Goal: Entertainment & Leisure: Consume media (video, audio)

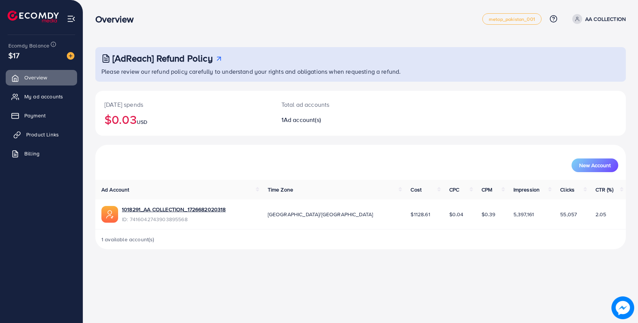
click at [41, 133] on span "Product Links" at bounding box center [42, 135] width 33 height 8
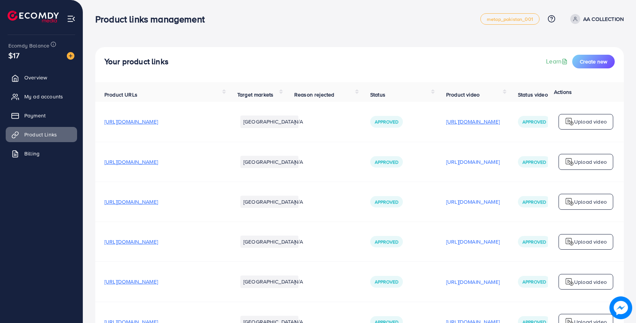
click at [500, 126] on p "[URL][DOMAIN_NAME]" at bounding box center [473, 121] width 54 height 9
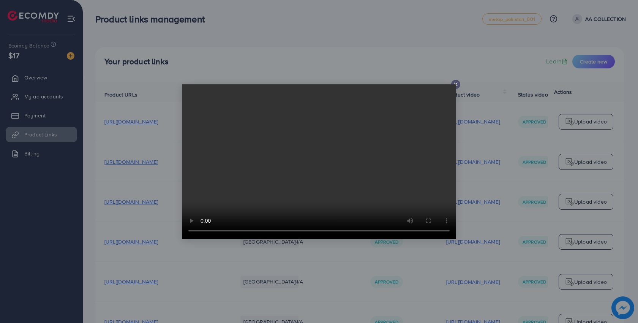
click at [455, 85] on video at bounding box center [318, 161] width 273 height 155
click at [460, 85] on div at bounding box center [455, 84] width 9 height 9
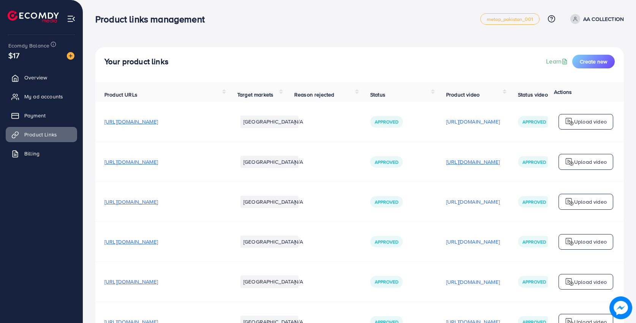
click at [466, 164] on p "[URL][DOMAIN_NAME]" at bounding box center [473, 161] width 54 height 9
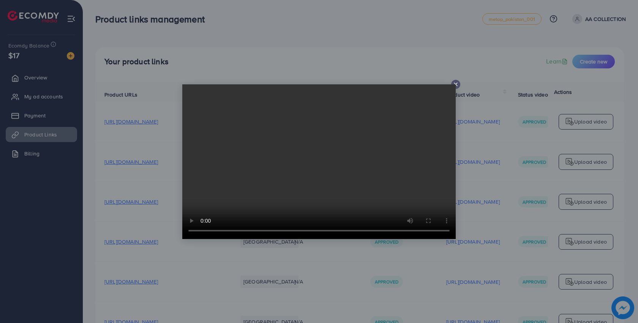
click at [456, 86] on icon at bounding box center [456, 84] width 6 height 6
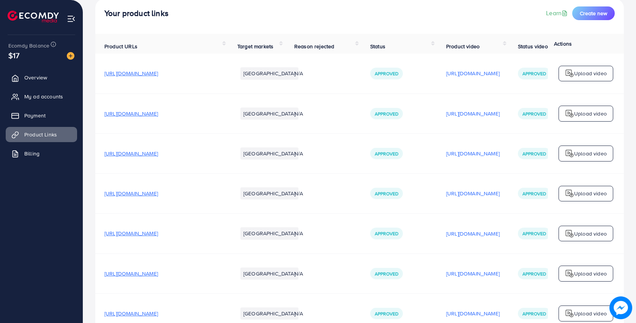
scroll to position [49, 0]
click at [497, 154] on p "[URL][DOMAIN_NAME]" at bounding box center [473, 152] width 54 height 9
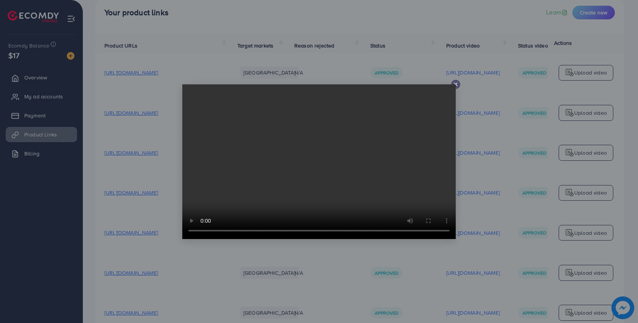
click at [455, 86] on video at bounding box center [318, 161] width 273 height 155
click at [456, 87] on icon at bounding box center [456, 84] width 6 height 6
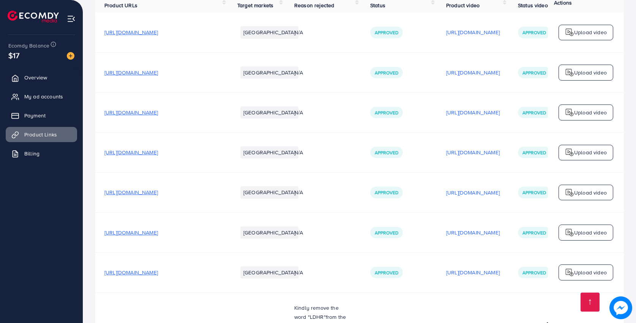
scroll to position [90, 0]
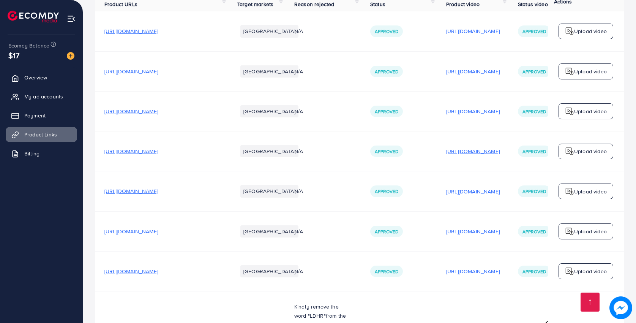
click at [480, 155] on p "[URL][DOMAIN_NAME]" at bounding box center [473, 151] width 54 height 9
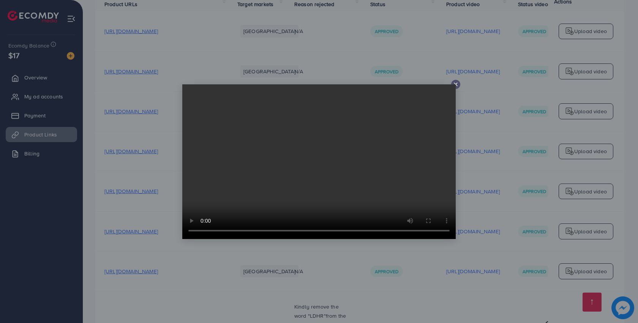
click at [457, 87] on icon at bounding box center [456, 84] width 6 height 6
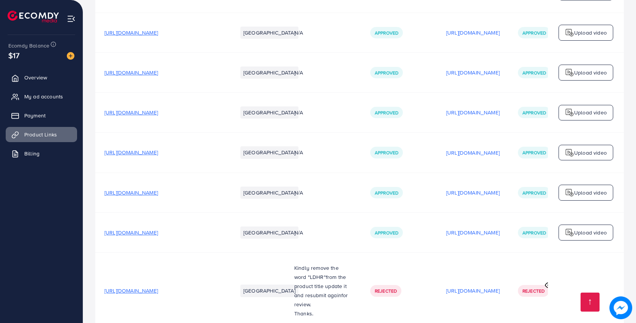
scroll to position [131, 0]
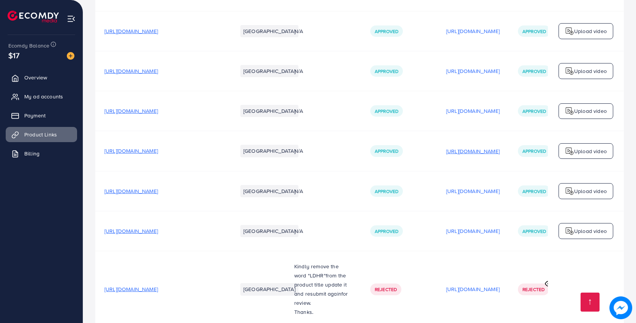
click at [479, 155] on p "[URL][DOMAIN_NAME]" at bounding box center [473, 151] width 54 height 9
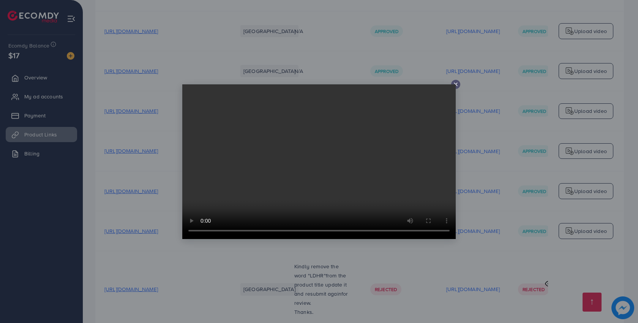
click at [456, 87] on icon at bounding box center [456, 84] width 6 height 6
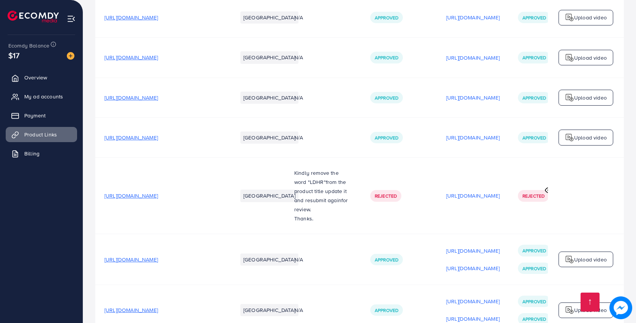
scroll to position [227, 0]
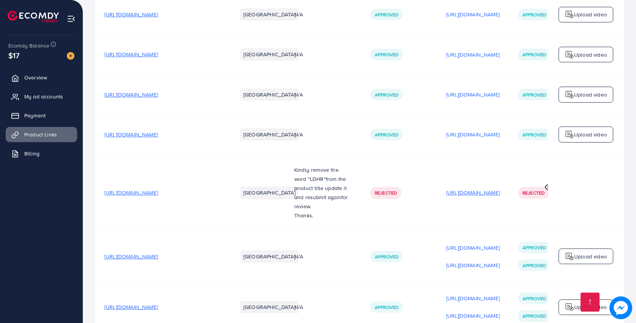
click at [487, 197] on p "[URL][DOMAIN_NAME]" at bounding box center [473, 192] width 54 height 9
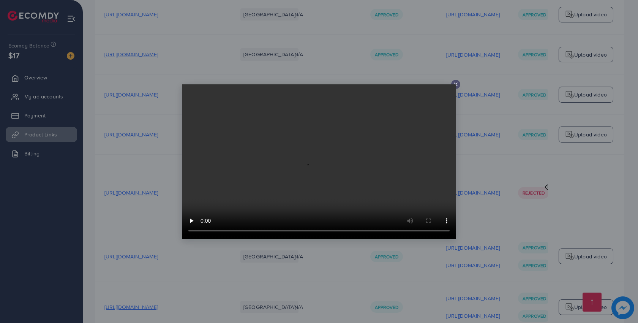
click at [456, 85] on icon at bounding box center [456, 84] width 6 height 6
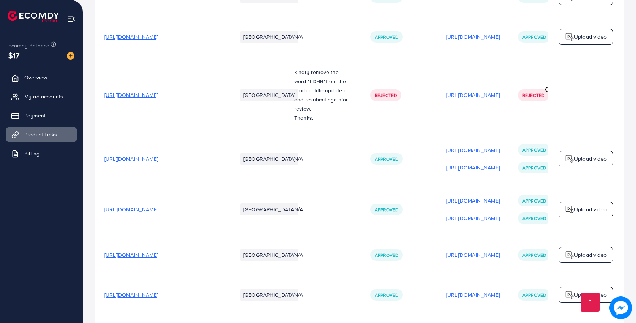
scroll to position [326, 0]
click at [485, 150] on p "[URL][DOMAIN_NAME]" at bounding box center [473, 149] width 54 height 9
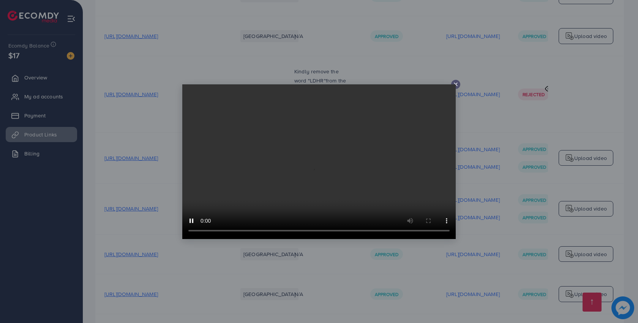
click at [455, 83] on icon at bounding box center [456, 84] width 6 height 6
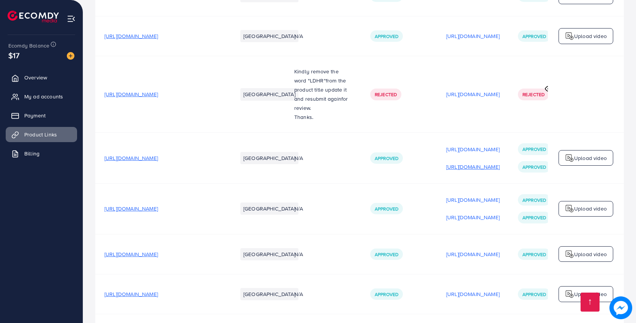
click at [479, 169] on p "[URL][DOMAIN_NAME]" at bounding box center [473, 166] width 54 height 9
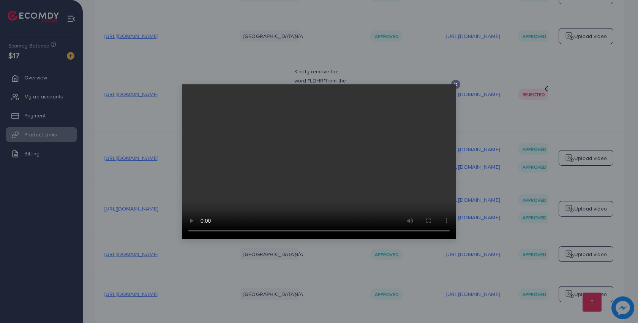
click at [456, 85] on icon at bounding box center [456, 84] width 6 height 6
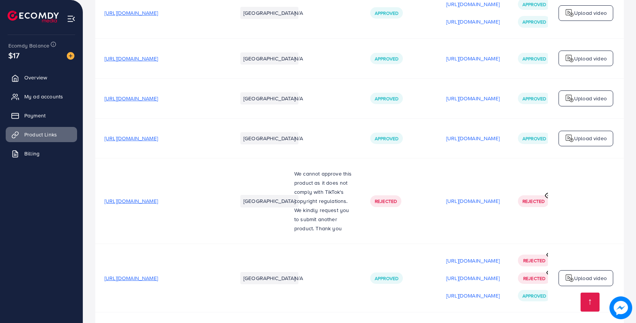
scroll to position [528, 0]
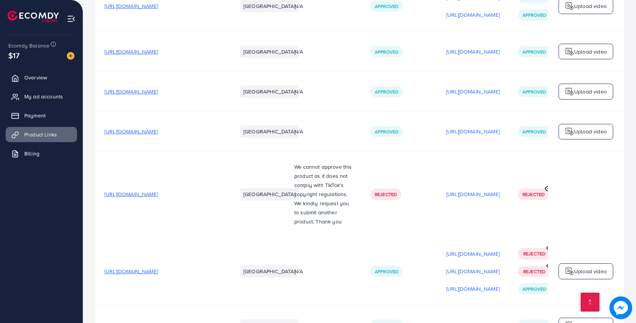
click at [476, 202] on td "[URL][DOMAIN_NAME]" at bounding box center [473, 194] width 72 height 85
click at [477, 198] on p "[URL][DOMAIN_NAME]" at bounding box center [473, 194] width 54 height 9
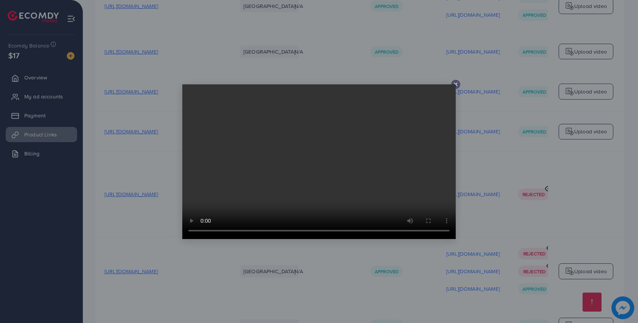
click at [455, 85] on video at bounding box center [318, 161] width 273 height 155
click at [456, 86] on icon at bounding box center [456, 84] width 6 height 6
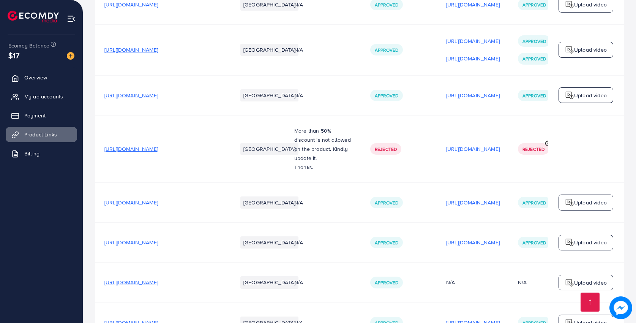
scroll to position [889, 0]
click at [470, 149] on p "[URL][DOMAIN_NAME]" at bounding box center [473, 148] width 54 height 9
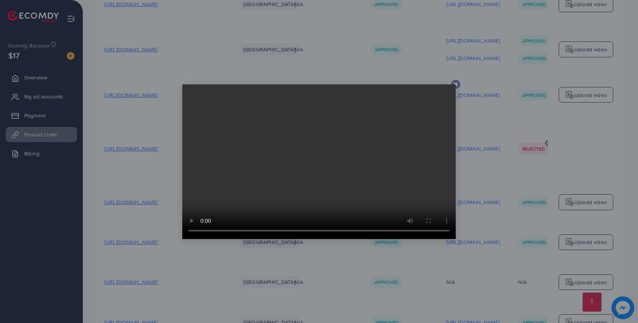
click at [455, 87] on video at bounding box center [318, 161] width 273 height 155
click at [457, 87] on icon at bounding box center [456, 84] width 6 height 6
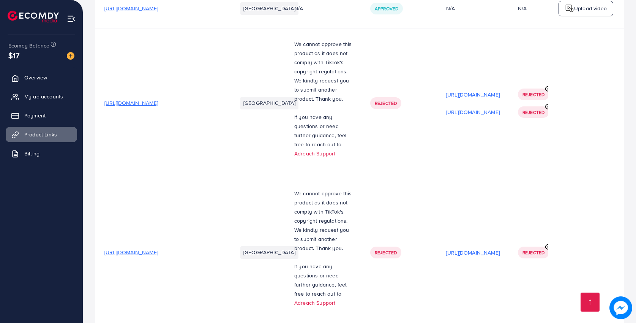
scroll to position [1350, 0]
click at [479, 99] on p "[URL][DOMAIN_NAME]" at bounding box center [473, 95] width 54 height 9
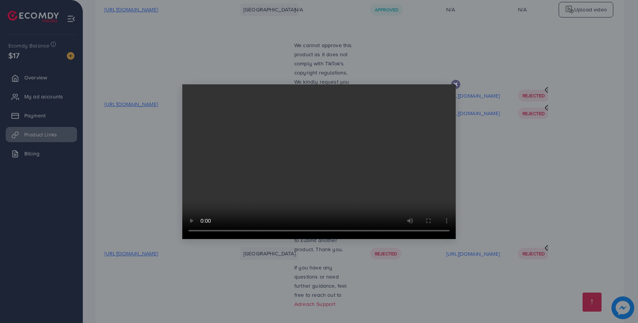
click at [456, 85] on icon at bounding box center [456, 84] width 6 height 6
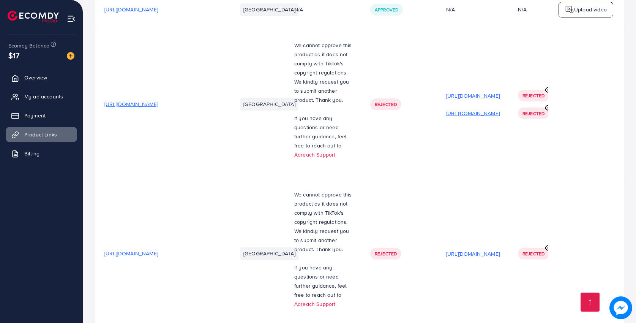
click at [468, 117] on p "[URL][DOMAIN_NAME]" at bounding box center [473, 113] width 54 height 9
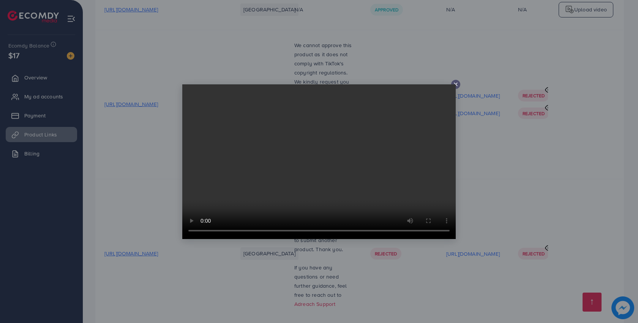
click at [457, 85] on line at bounding box center [455, 84] width 3 height 3
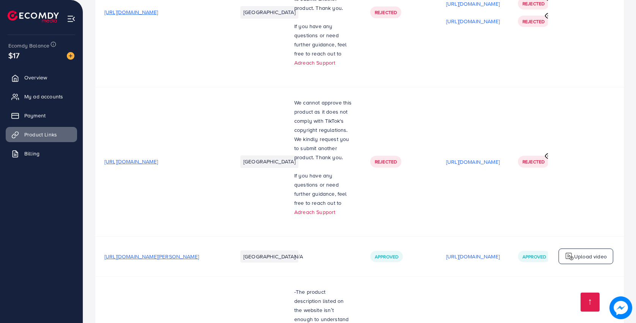
scroll to position [1442, 0]
click at [500, 166] on p "[URL][DOMAIN_NAME]" at bounding box center [473, 161] width 54 height 9
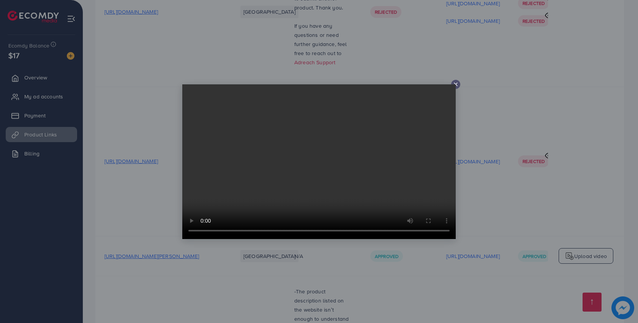
click at [455, 84] on video at bounding box center [318, 161] width 273 height 155
click at [456, 86] on icon at bounding box center [456, 84] width 6 height 6
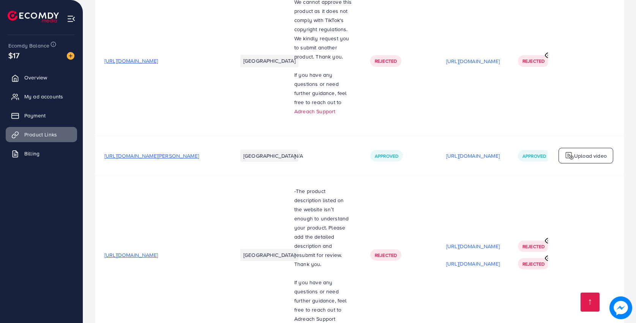
scroll to position [1545, 0]
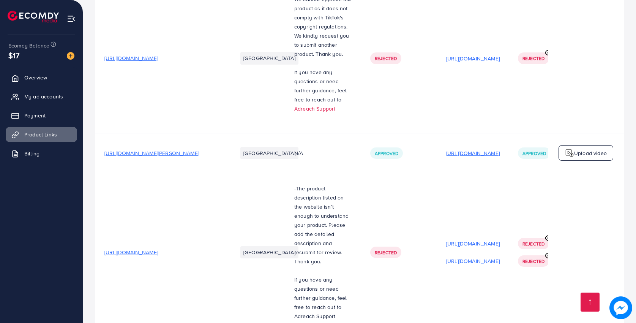
click at [476, 158] on p "[URL][DOMAIN_NAME]" at bounding box center [473, 153] width 54 height 9
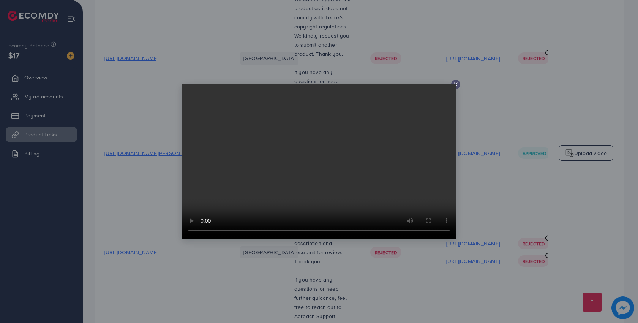
click at [476, 159] on div at bounding box center [319, 161] width 638 height 323
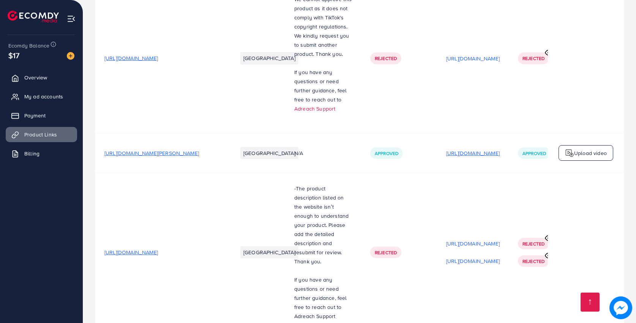
click at [476, 157] on p "[URL][DOMAIN_NAME]" at bounding box center [473, 153] width 54 height 9
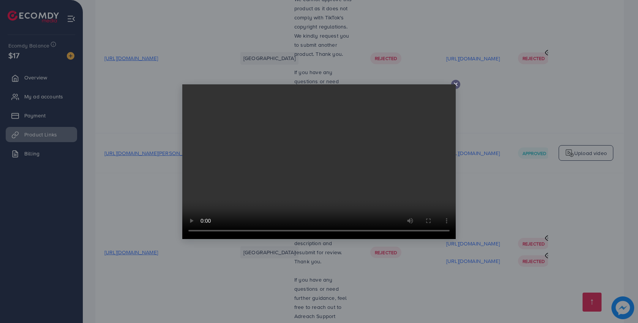
click at [456, 85] on line at bounding box center [455, 84] width 3 height 3
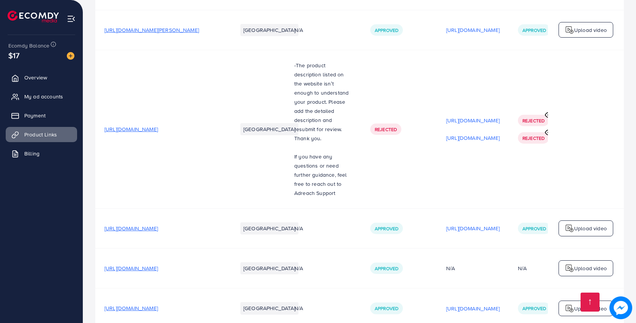
scroll to position [1675, 0]
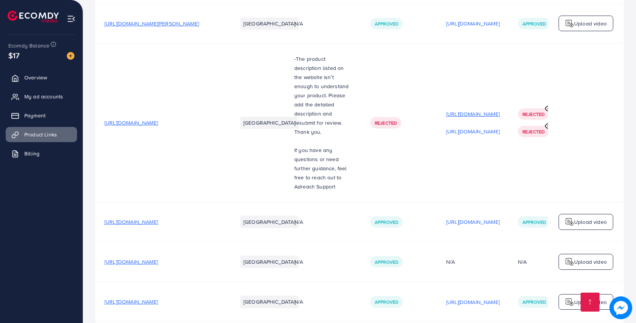
click at [488, 115] on p "[URL][DOMAIN_NAME]" at bounding box center [473, 113] width 54 height 9
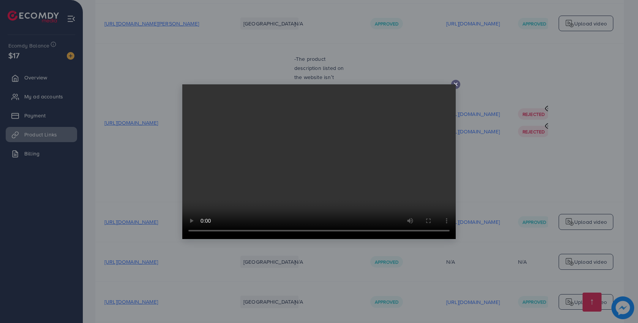
click at [457, 85] on line at bounding box center [455, 84] width 3 height 3
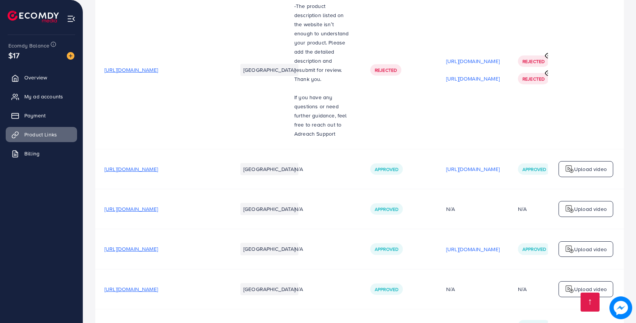
scroll to position [1729, 0]
click at [468, 163] on p "[URL][DOMAIN_NAME]" at bounding box center [473, 167] width 54 height 9
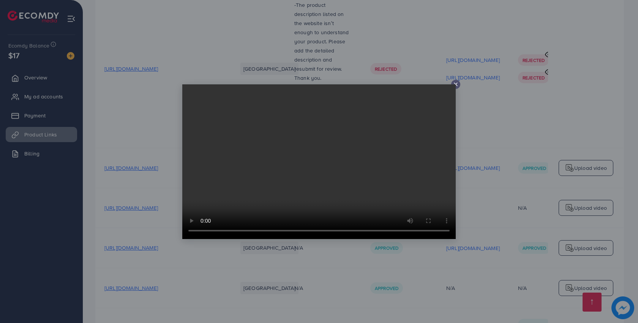
click at [456, 85] on icon at bounding box center [456, 84] width 6 height 6
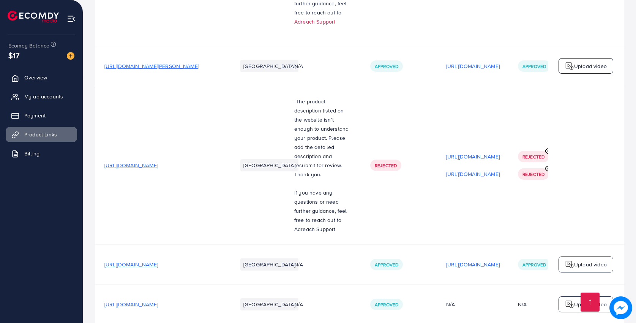
scroll to position [1637, 0]
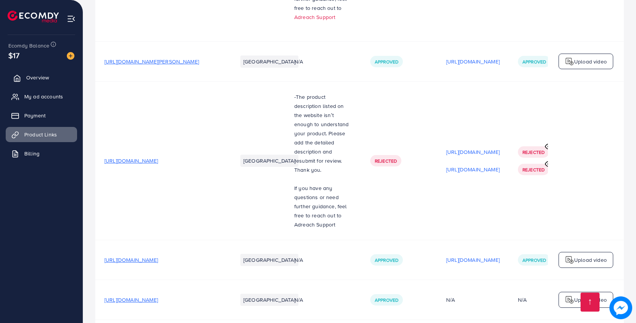
click at [53, 76] on link "Overview" at bounding box center [41, 77] width 71 height 15
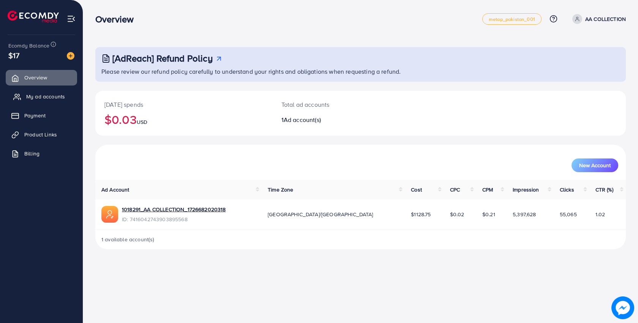
click at [28, 95] on span "My ad accounts" at bounding box center [45, 97] width 39 height 8
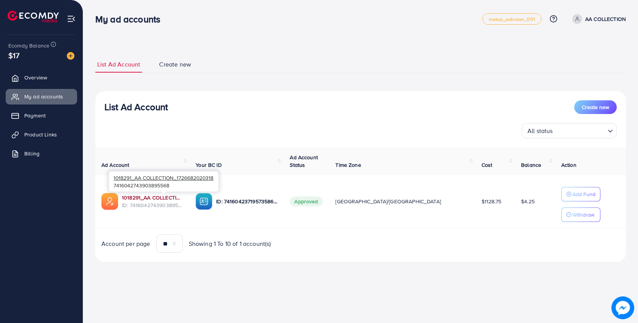
click at [175, 199] on link "1018291_AA COLLECTION_1726682020318" at bounding box center [153, 198] width 62 height 8
